Goal: Task Accomplishment & Management: Use online tool/utility

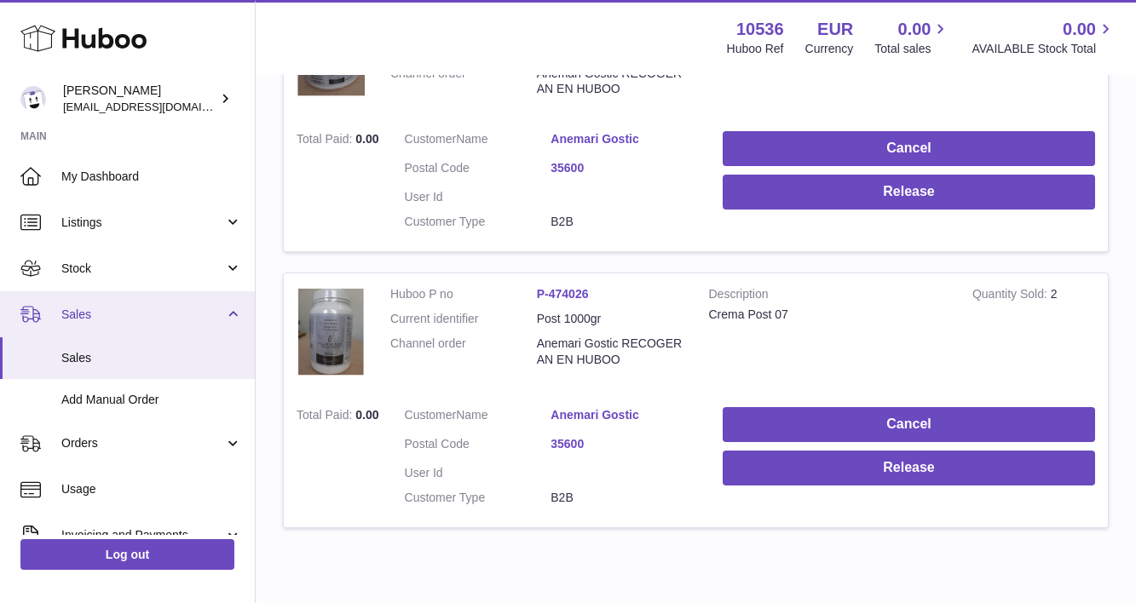
click at [136, 313] on span "Sales" at bounding box center [142, 315] width 163 height 16
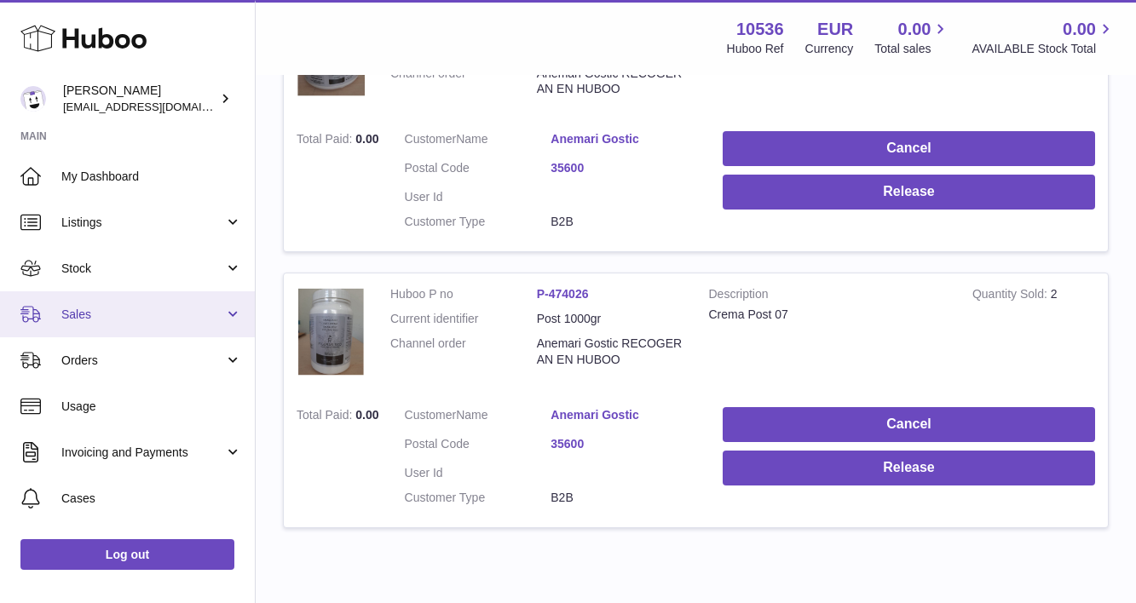
click at [132, 321] on link "Sales" at bounding box center [127, 314] width 255 height 46
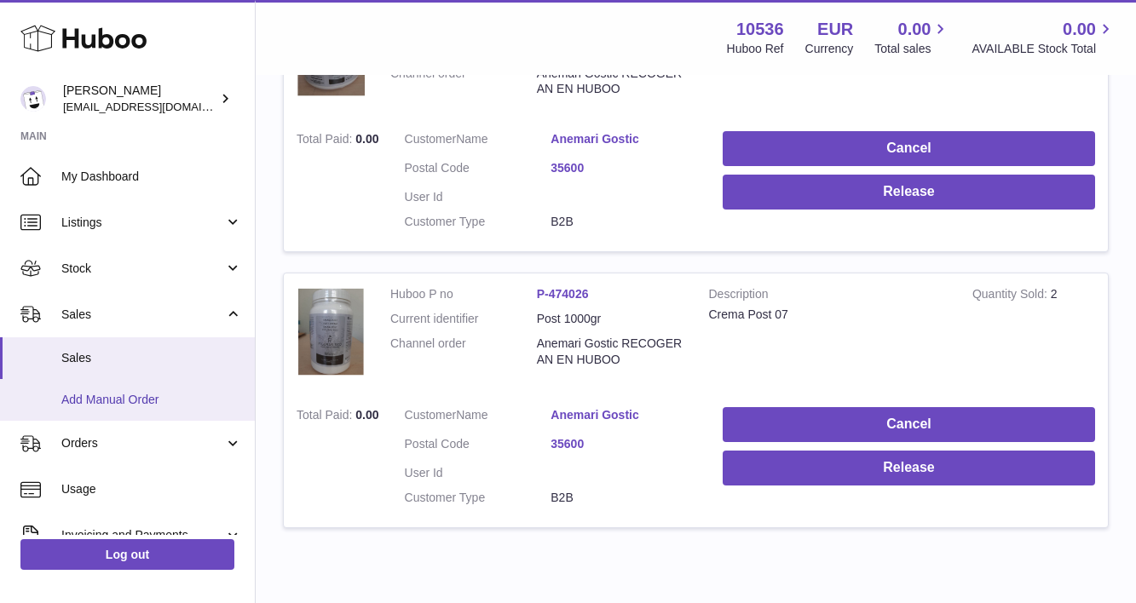
click at [132, 396] on span "Add Manual Order" at bounding box center [151, 400] width 181 height 16
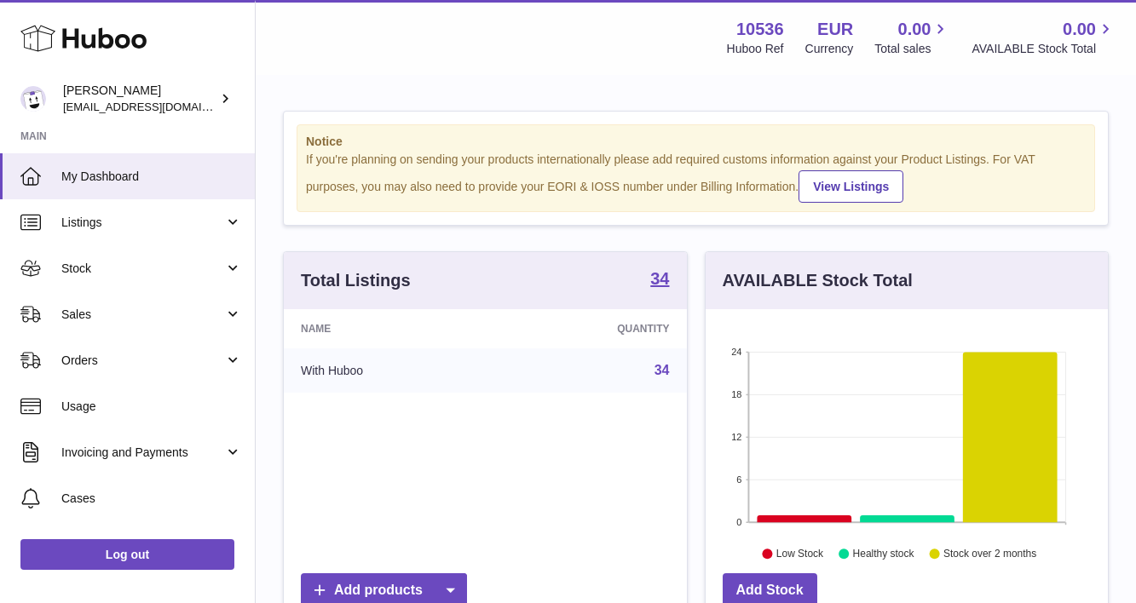
scroll to position [266, 402]
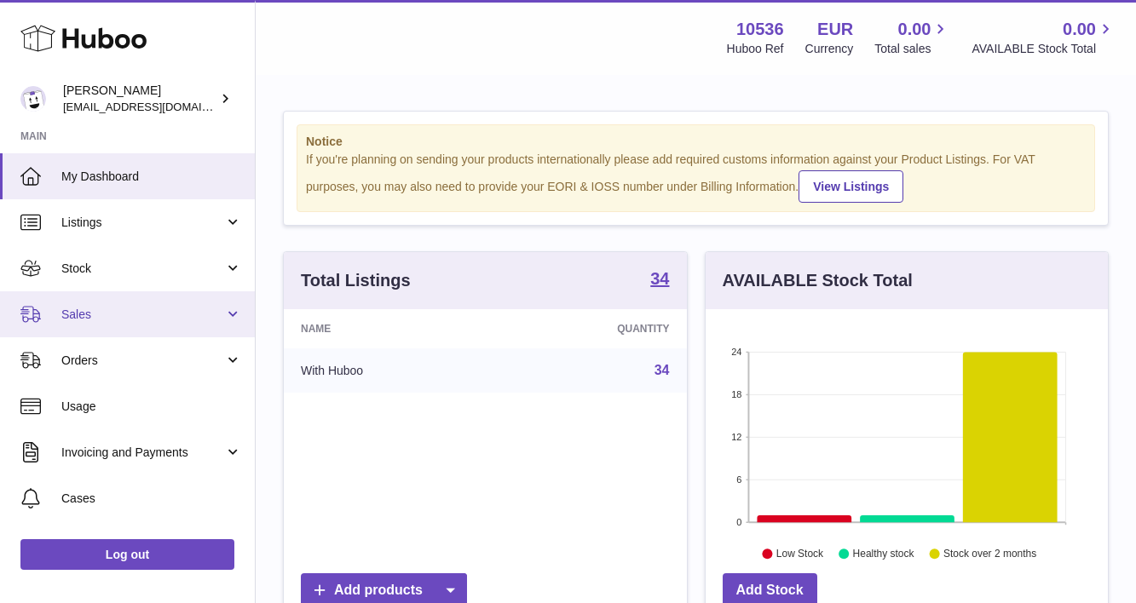
click at [157, 315] on span "Sales" at bounding box center [142, 315] width 163 height 16
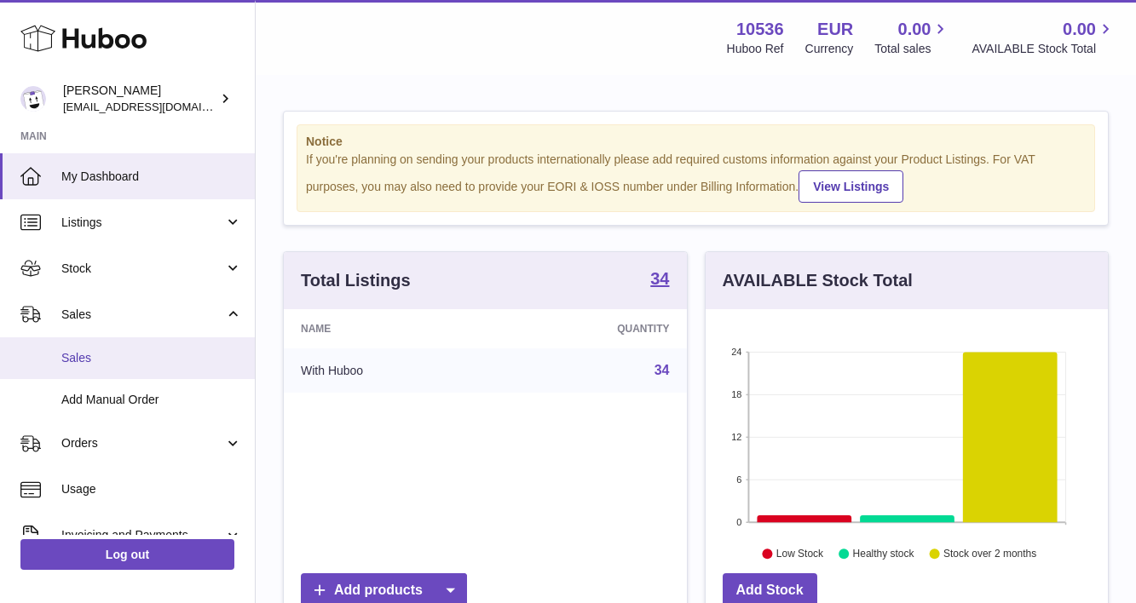
click at [148, 344] on link "Sales" at bounding box center [127, 359] width 255 height 42
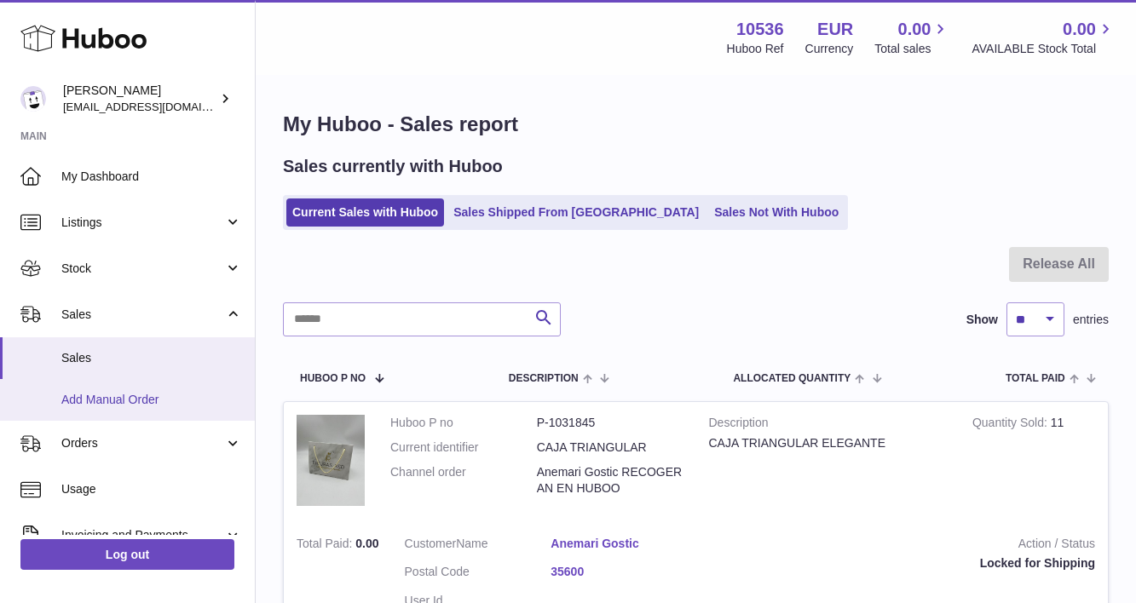
click at [146, 392] on span "Add Manual Order" at bounding box center [151, 400] width 181 height 16
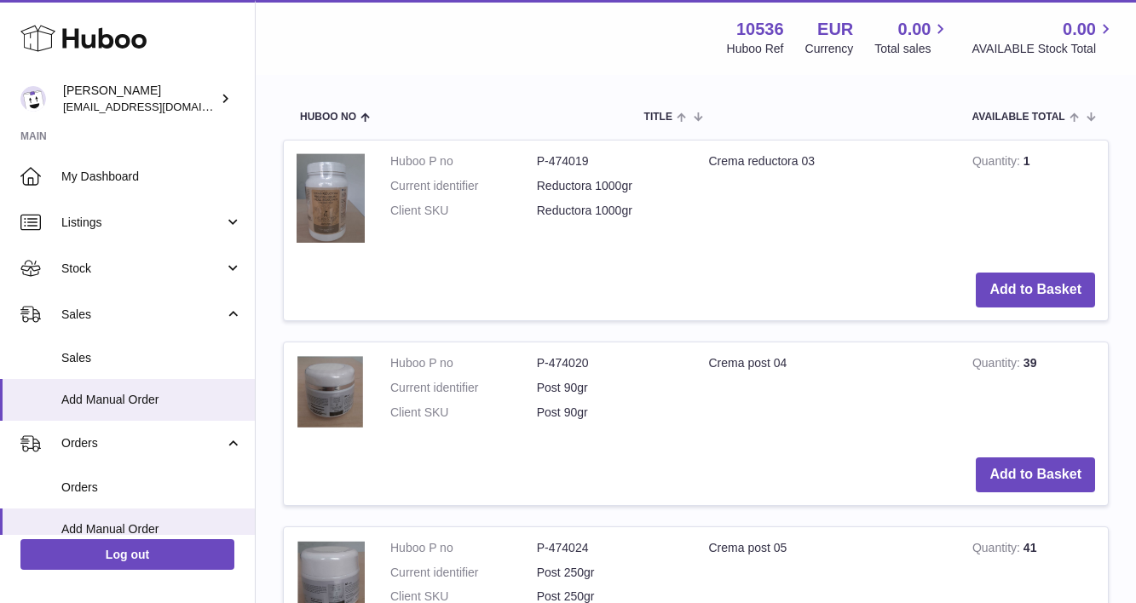
scroll to position [394, 0]
